Goal: Task Accomplishment & Management: Manage account settings

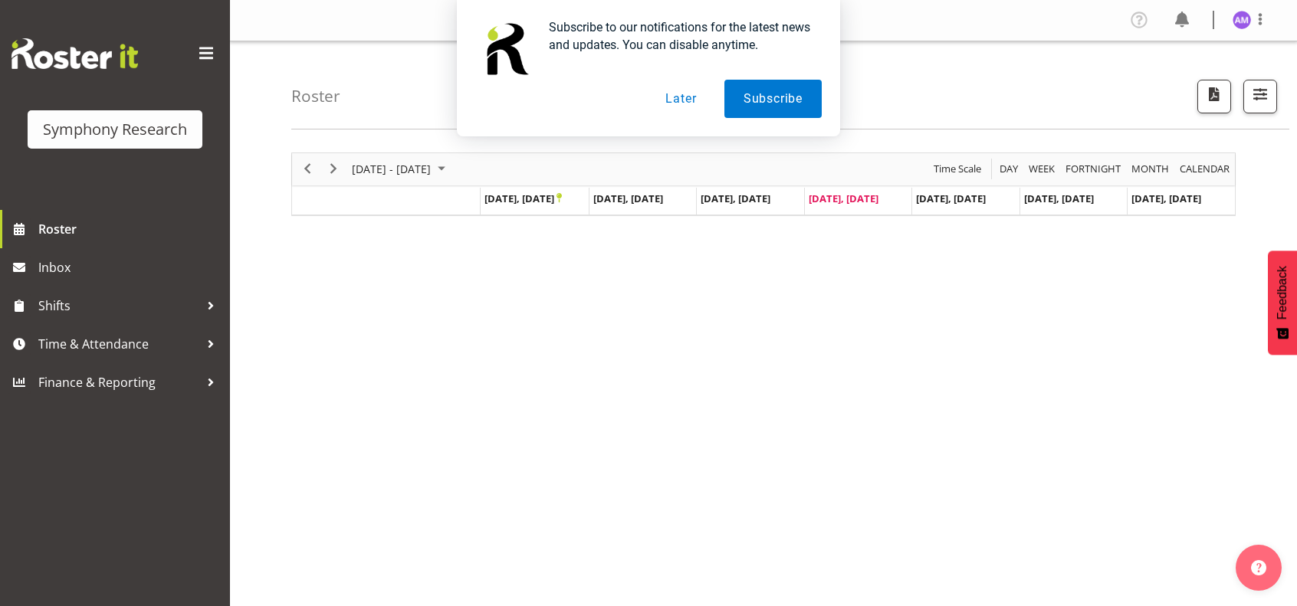
click at [682, 107] on button "Later" at bounding box center [680, 99] width 69 height 38
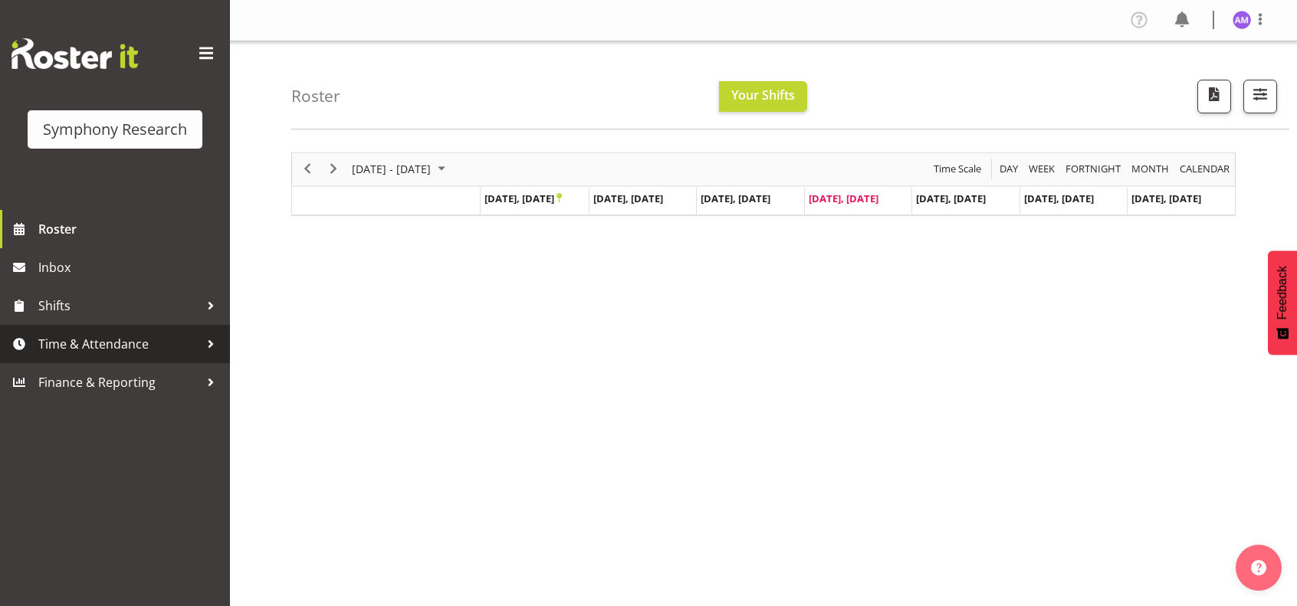
click at [143, 343] on span "Time & Attendance" at bounding box center [118, 344] width 161 height 23
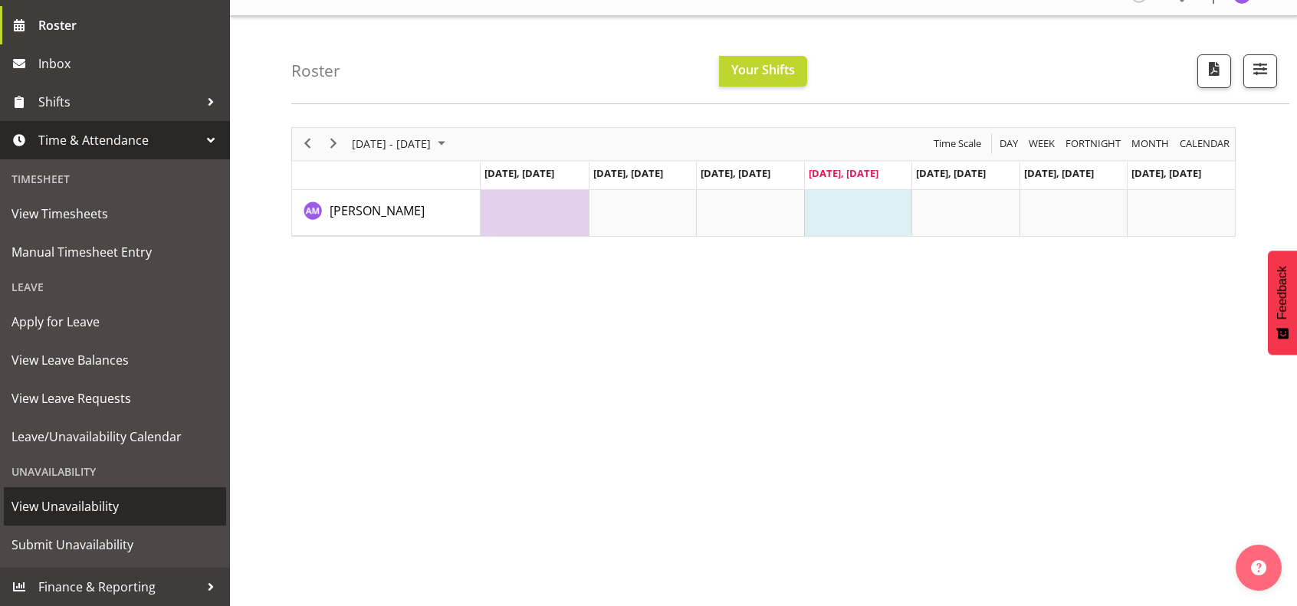
scroll to position [77, 0]
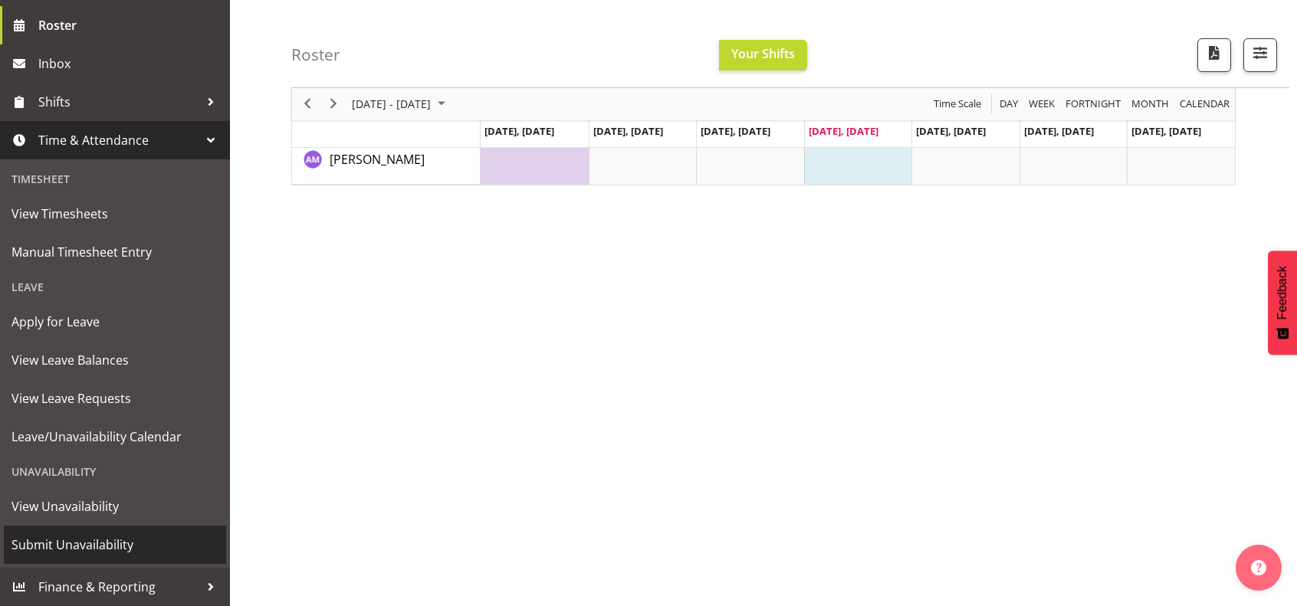
click at [130, 530] on link "Submit Unavailability" at bounding box center [115, 545] width 222 height 38
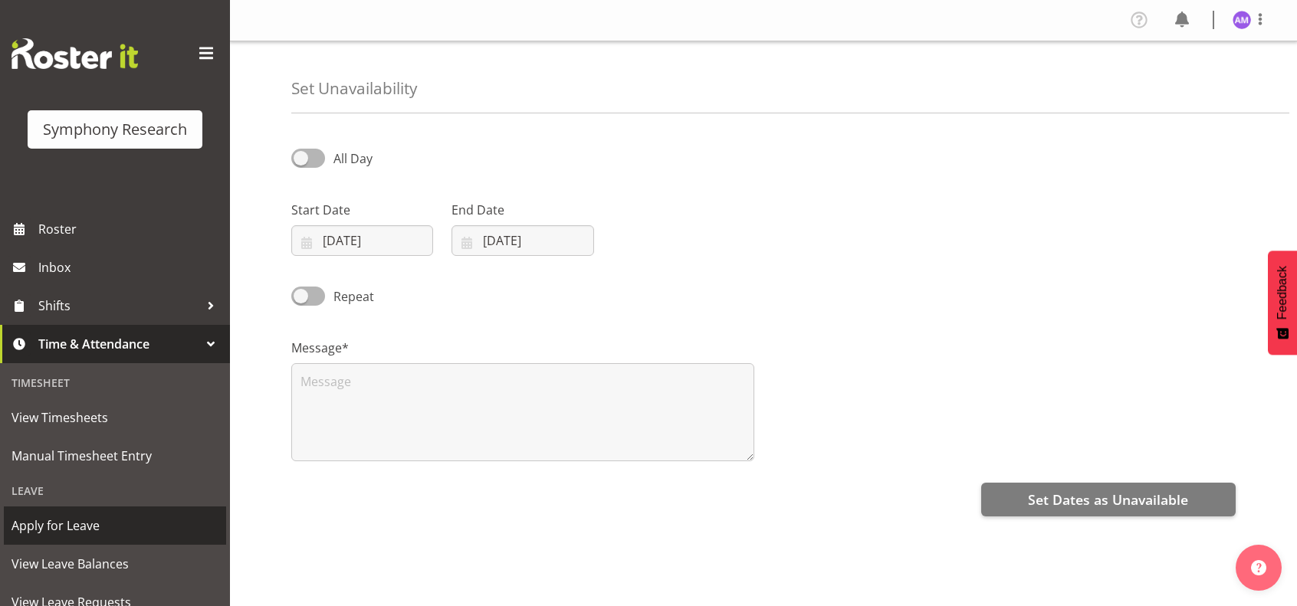
select select "8"
select select "2025"
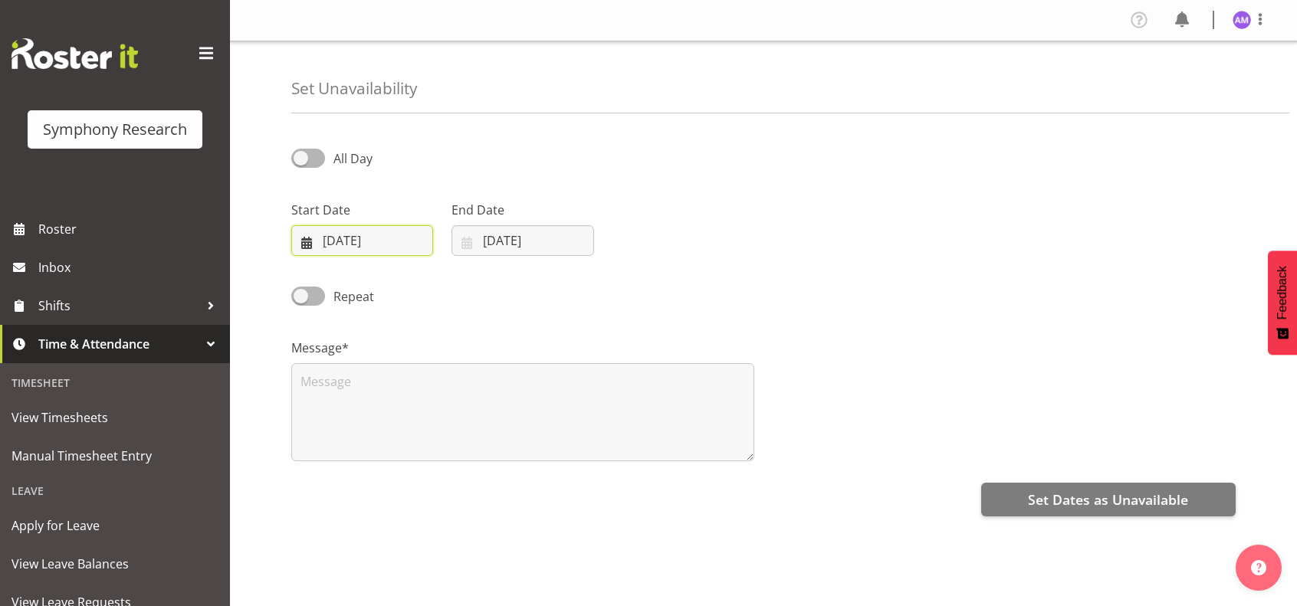
click at [399, 247] on input "[DATE]" at bounding box center [362, 240] width 142 height 31
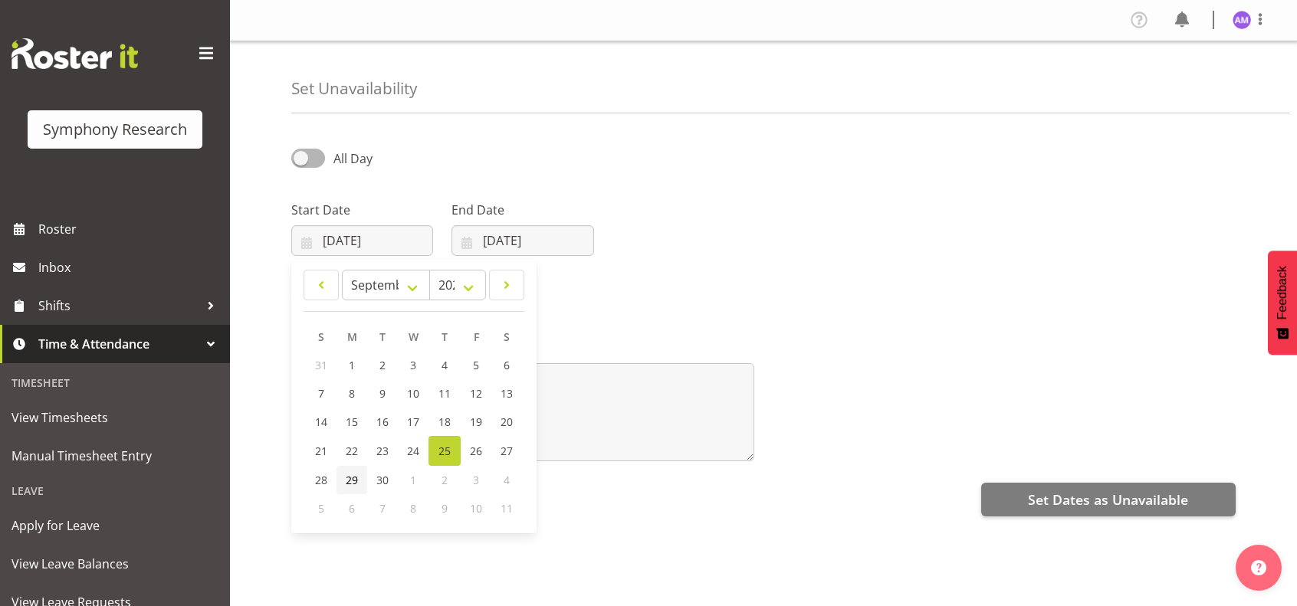
click at [346, 482] on span "29" at bounding box center [352, 480] width 12 height 15
type input "[DATE]"
click at [509, 255] on div "End Date [DATE] January February March April May June July August September Oct…" at bounding box center [522, 222] width 160 height 86
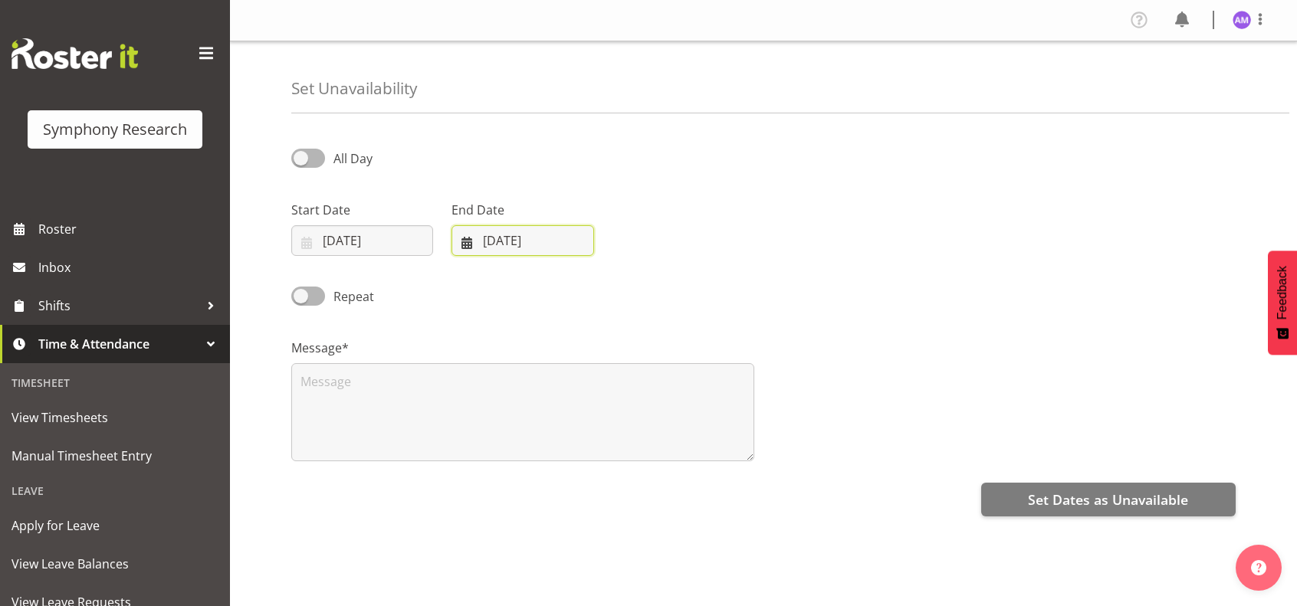
click at [513, 249] on input "[DATE]" at bounding box center [523, 240] width 142 height 31
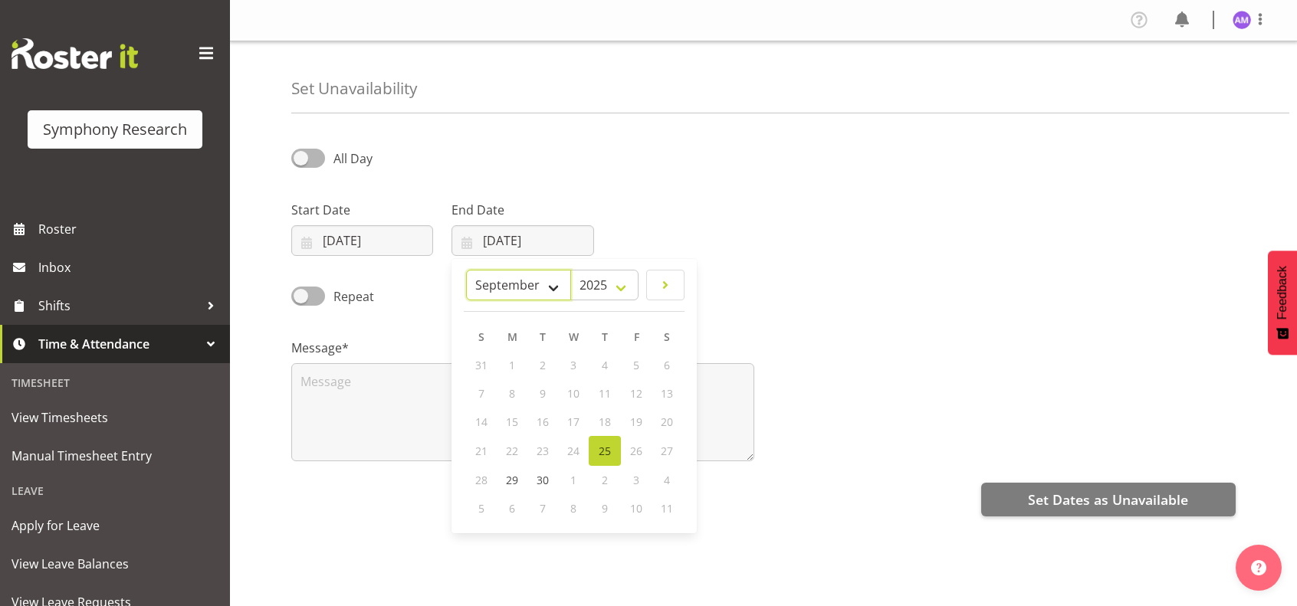
click at [556, 294] on select "January February March April May June July August September October November De…" at bounding box center [518, 285] width 105 height 31
select select "9"
click at [501, 270] on select "January February March April May June July August September October November De…" at bounding box center [518, 285] width 105 height 31
click at [486, 389] on link "5" at bounding box center [482, 393] width 31 height 28
type input "05/10/2025"
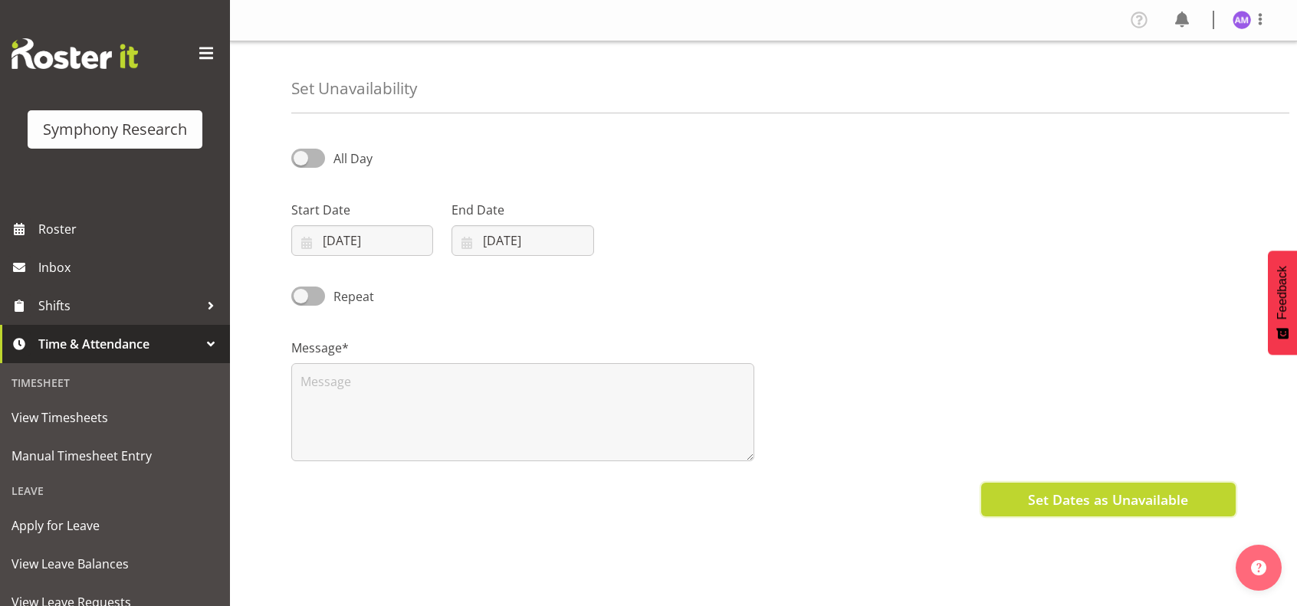
click at [1053, 495] on span "Set Dates as Unavailable" at bounding box center [1108, 500] width 160 height 20
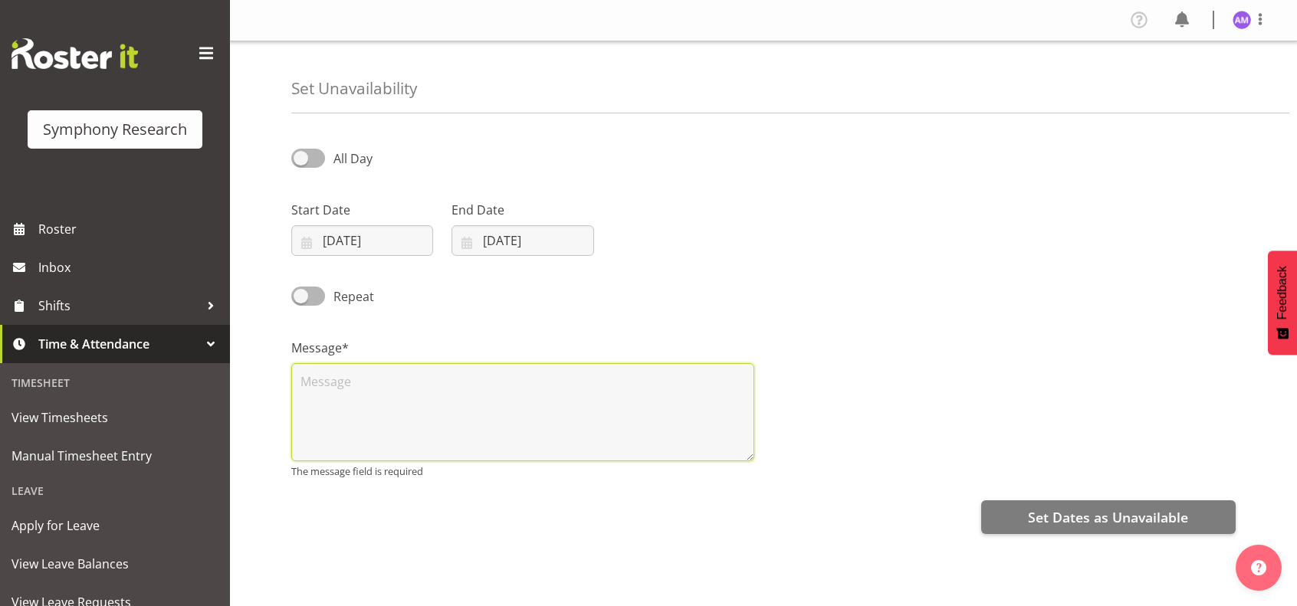
click at [591, 397] on textarea at bounding box center [522, 412] width 463 height 98
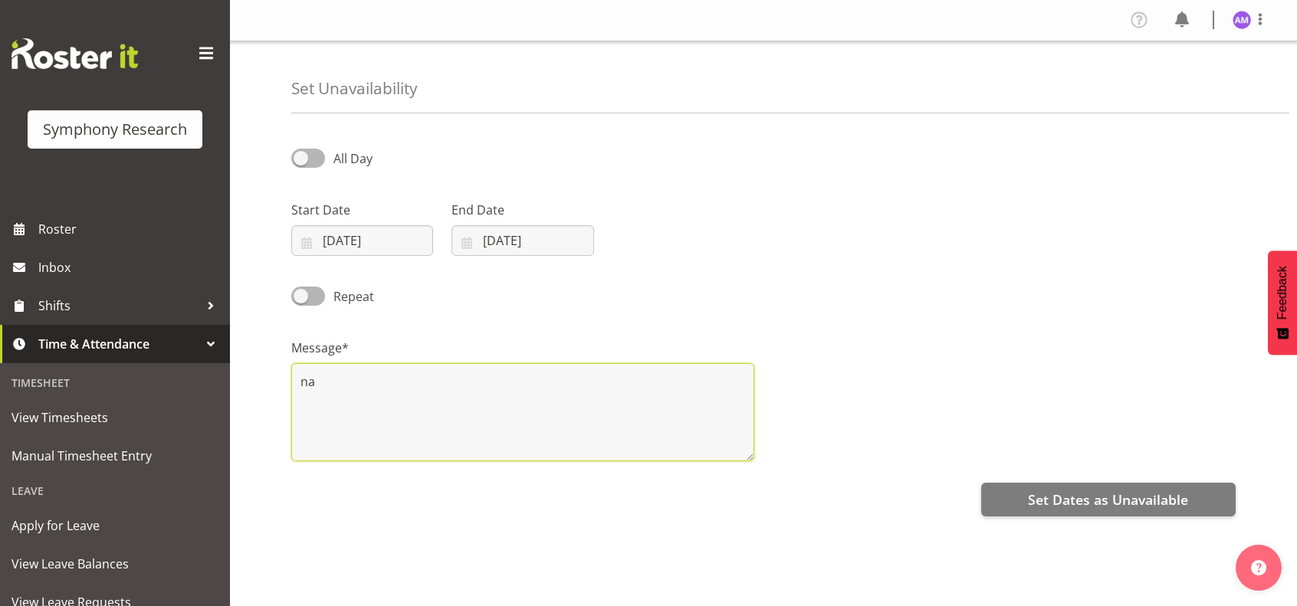
type textarea "na"
click at [1093, 476] on div "All Day Start Date 29/09/2025 January February March April May June July August…" at bounding box center [794, 431] width 1006 height 613
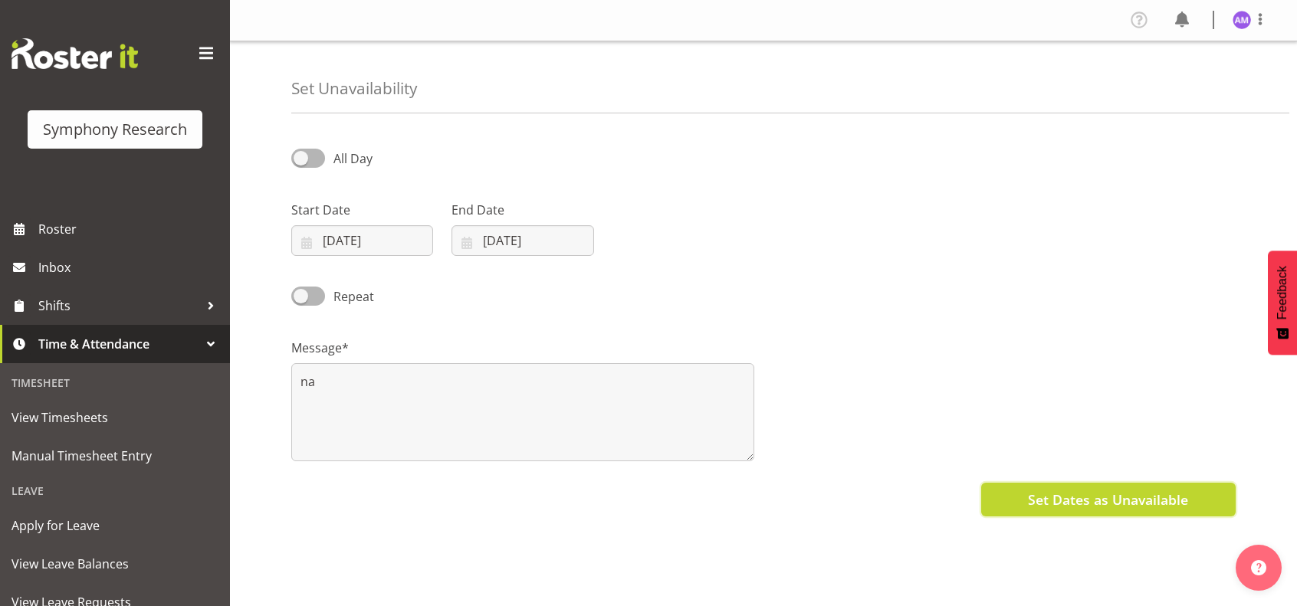
click at [1094, 504] on span "Set Dates as Unavailable" at bounding box center [1108, 500] width 160 height 20
